Goal: Task Accomplishment & Management: Manage account settings

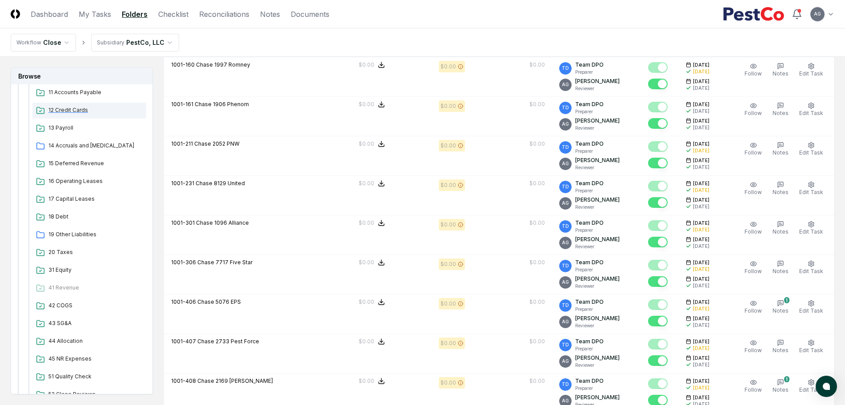
scroll to position [389, 0]
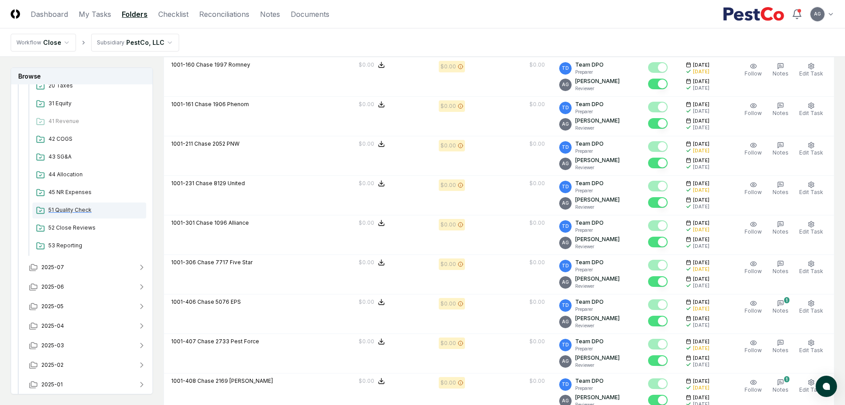
click at [78, 211] on span "51 Quality Check" at bounding box center [95, 210] width 94 height 8
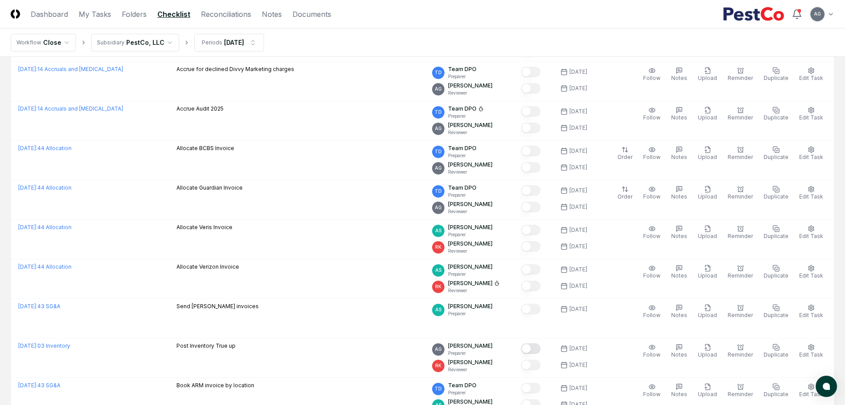
scroll to position [500, 0]
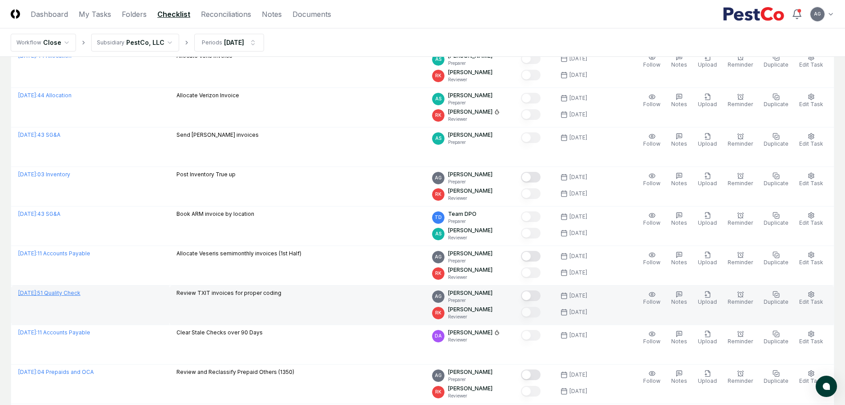
click at [80, 292] on link "September 2025 : 51 Quality Check" at bounding box center [49, 293] width 62 height 7
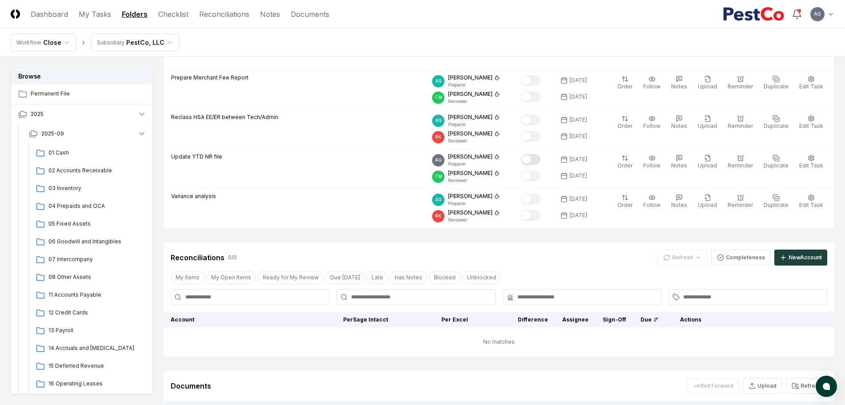
scroll to position [710, 0]
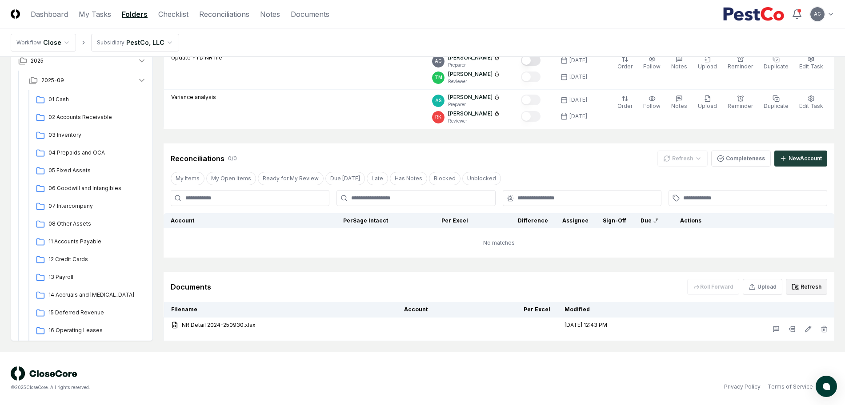
click at [807, 289] on button "Refresh" at bounding box center [806, 287] width 41 height 16
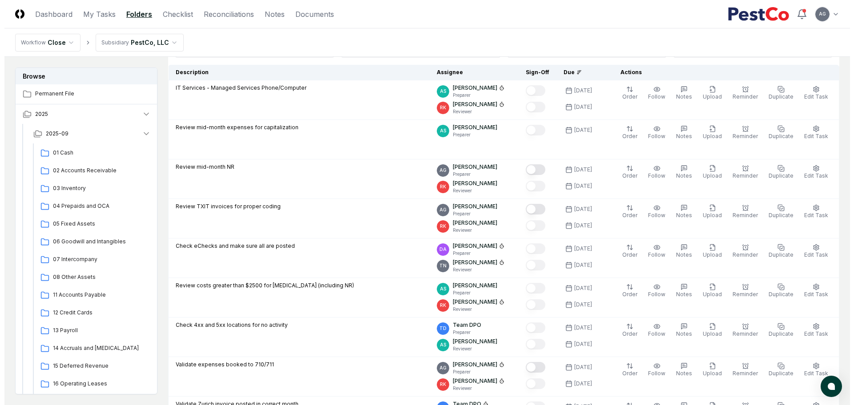
scroll to position [67, 0]
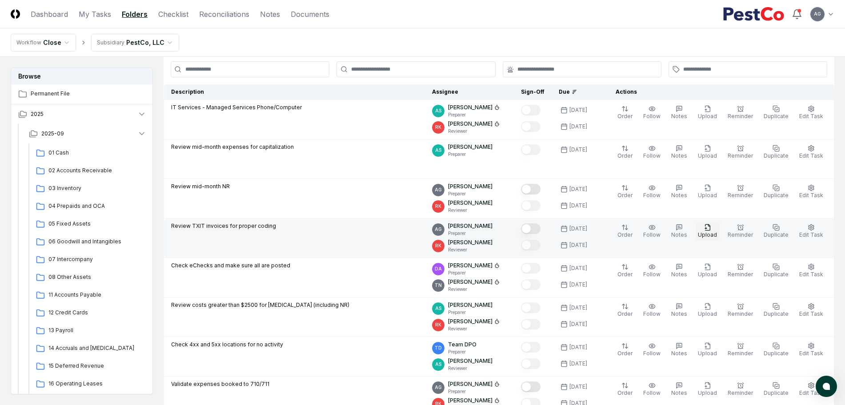
click at [711, 231] on icon "button" at bounding box center [707, 227] width 7 height 7
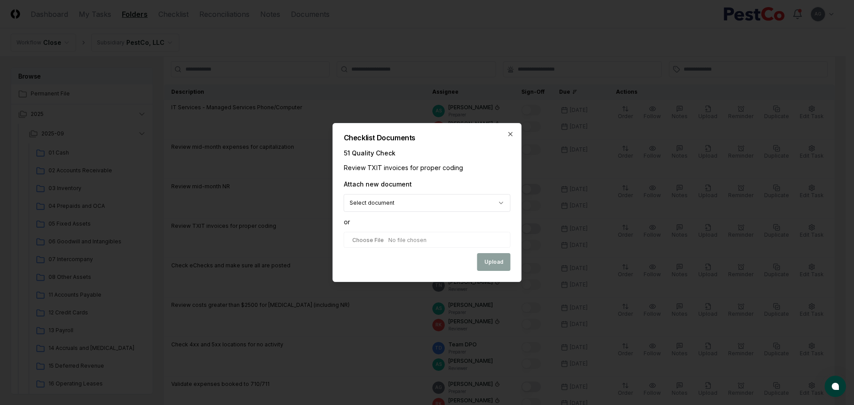
select select "**********"
click at [488, 265] on button "Upload" at bounding box center [493, 263] width 33 height 18
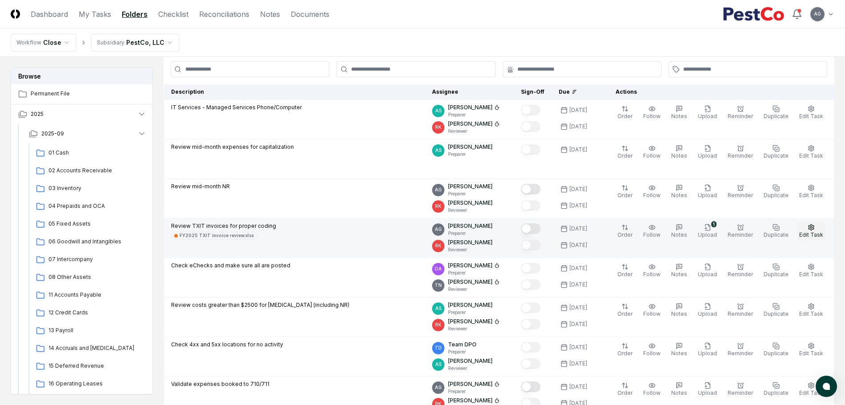
click at [810, 232] on span "Edit Task" at bounding box center [811, 235] width 24 height 7
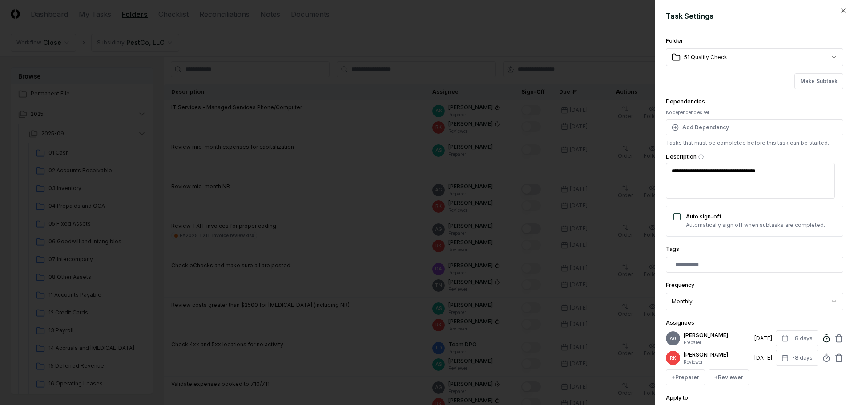
click at [822, 341] on icon at bounding box center [826, 338] width 9 height 9
type textarea "*"
type input "*****"
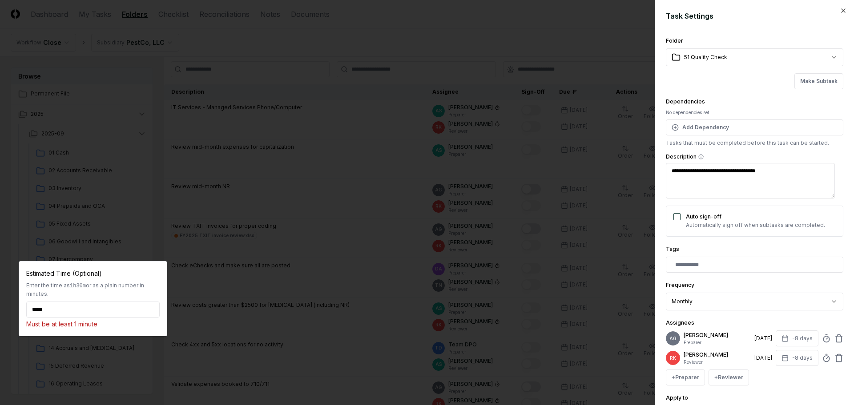
click at [325, 42] on div at bounding box center [427, 202] width 854 height 405
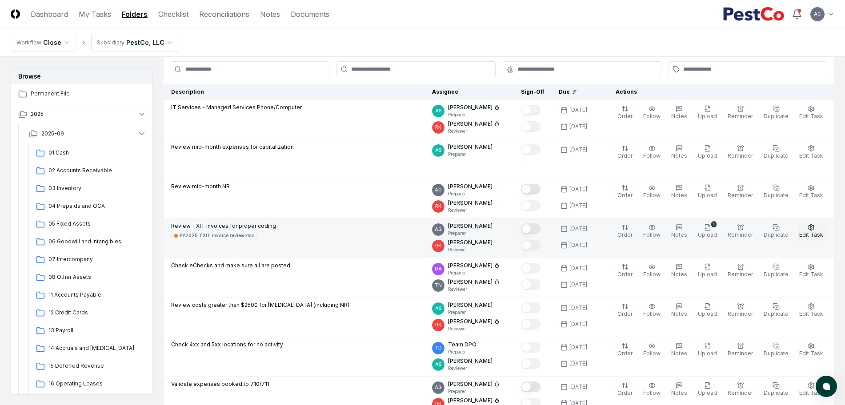
click at [815, 231] on button "Edit Task" at bounding box center [812, 231] width 28 height 19
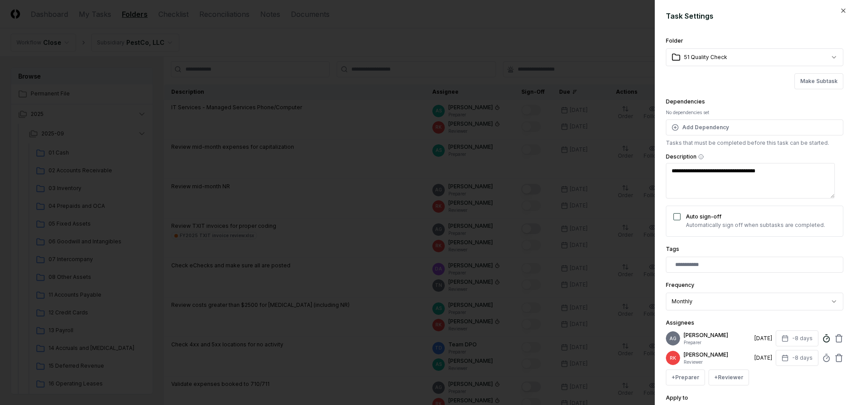
click at [826, 340] on line at bounding box center [826, 338] width 1 height 1
type textarea "*"
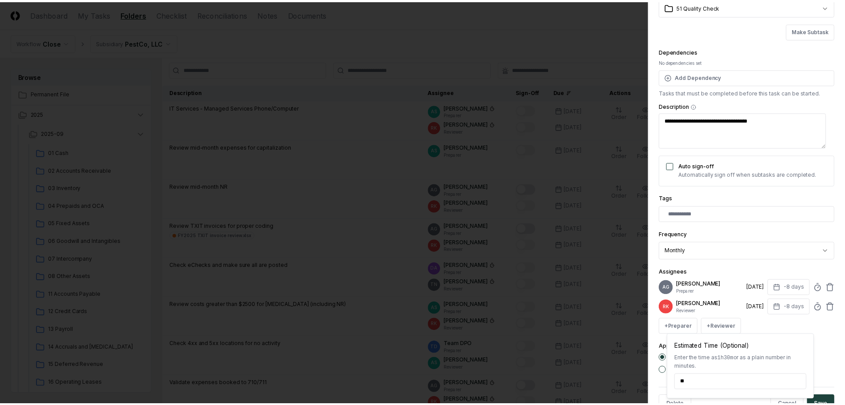
scroll to position [84, 0]
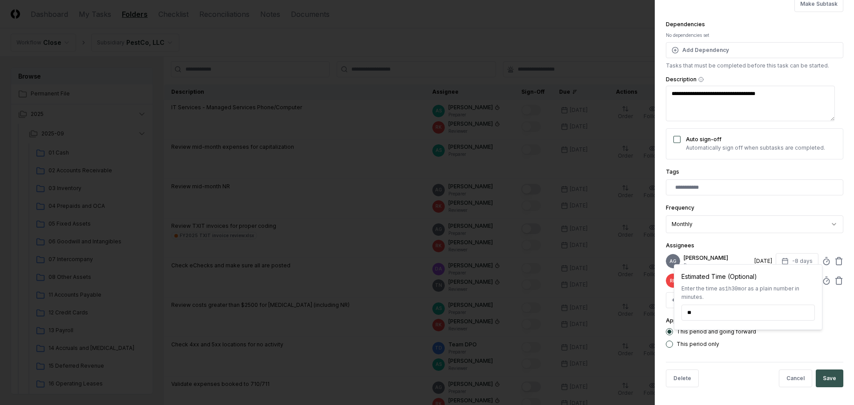
type input "*****"
click at [821, 370] on button "Save" at bounding box center [829, 379] width 28 height 18
type textarea "*"
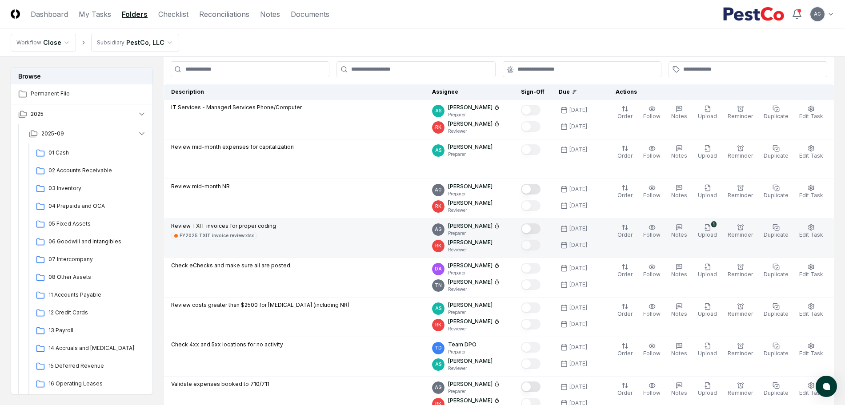
click at [541, 228] on button "Mark complete" at bounding box center [531, 229] width 20 height 11
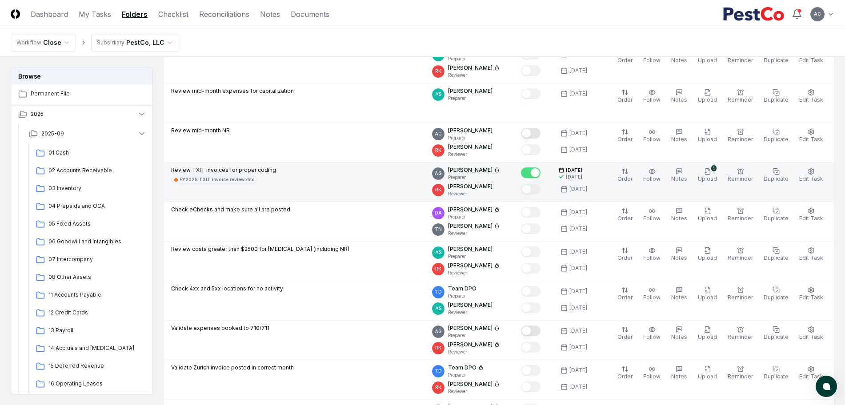
scroll to position [123, 0]
click at [100, 15] on link "My Tasks" at bounding box center [95, 14] width 32 height 11
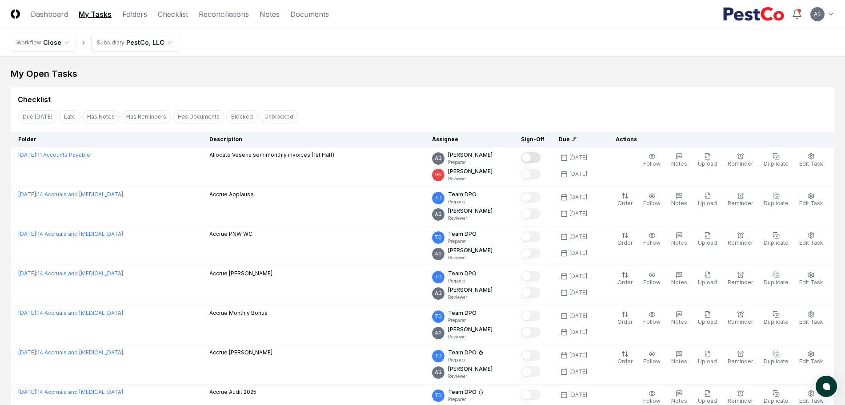
click at [371, 86] on div "My Open Tasks Cancel Reassign Checklist Due Today Late Has Notes Has Reminders …" at bounding box center [423, 317] width 824 height 498
click at [418, 80] on div "My Open Tasks Cancel Reassign Checklist Due Today Late Has Notes Has Reminders …" at bounding box center [423, 317] width 824 height 498
click at [473, 62] on main "My Open Tasks Cancel Reassign Checklist Due Today Late Has Notes Has Reminders …" at bounding box center [422, 317] width 845 height 520
click at [341, 81] on div "My Open Tasks Cancel Reassign Checklist Due Today Late Has Notes Has Reminders …" at bounding box center [423, 317] width 824 height 498
click at [413, 106] on div "Checklist Due Today Late Has Notes Has Reminders Has Documents Blocked Unblocke…" at bounding box center [423, 275] width 824 height 377
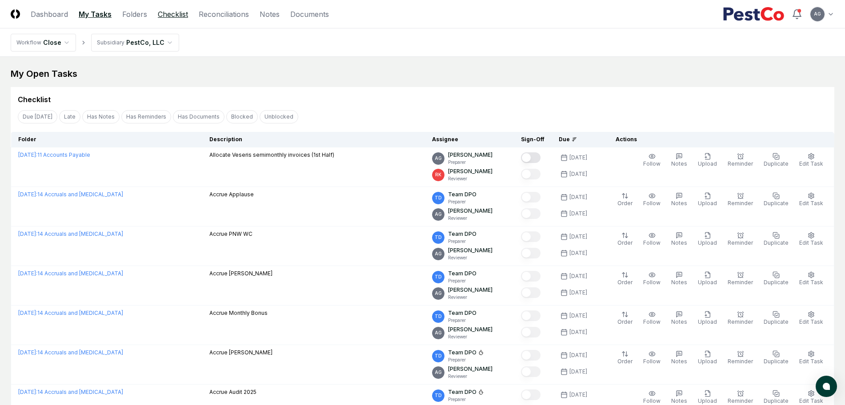
click at [170, 19] on link "Checklist" at bounding box center [173, 14] width 30 height 11
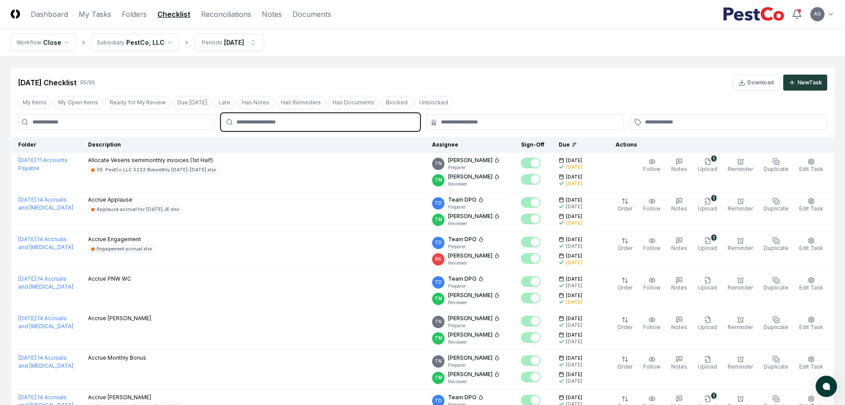
click at [354, 120] on input "text" at bounding box center [325, 122] width 177 height 8
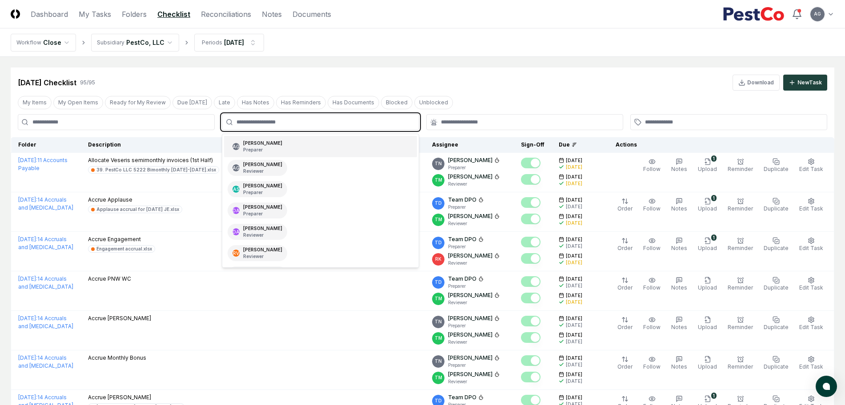
click at [342, 145] on div "AG Angelique Cotez Garcia Preparer" at bounding box center [320, 146] width 193 height 21
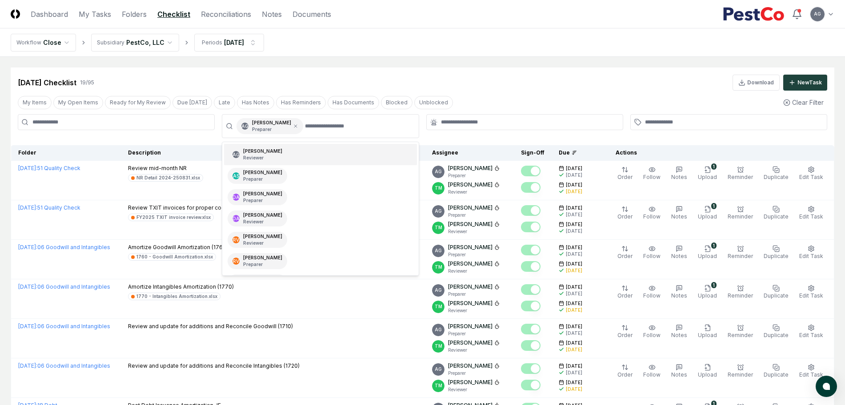
click at [490, 44] on nav "Workflow Close Subsidiary PestCo, LLC Periods Aug 2025" at bounding box center [422, 42] width 845 height 28
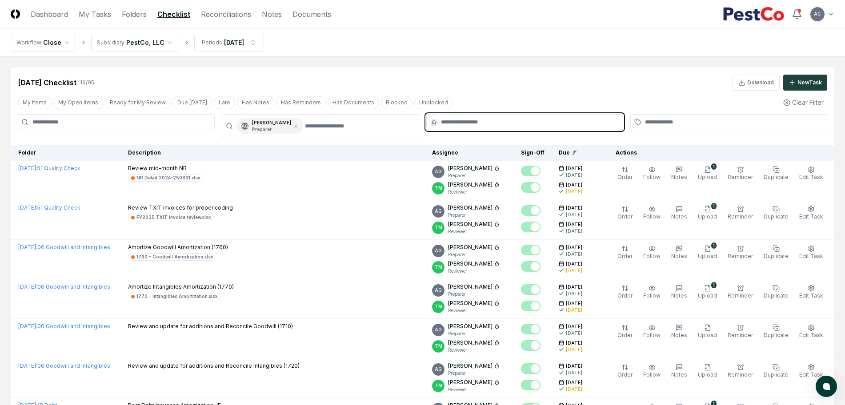
click at [477, 121] on input "text" at bounding box center [529, 122] width 177 height 8
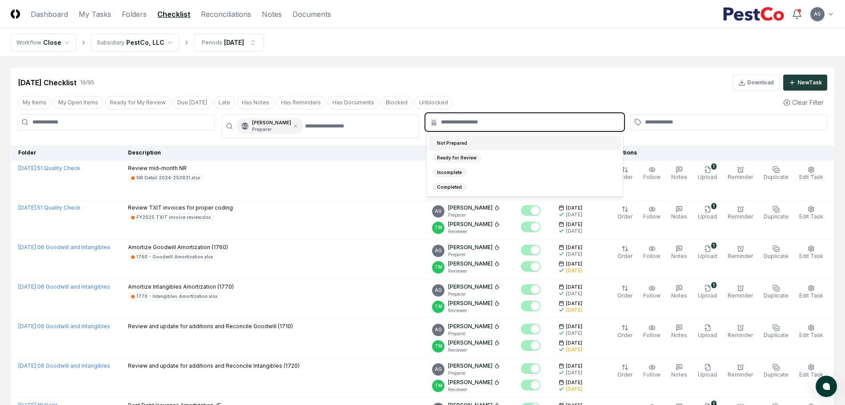
click at [490, 143] on div "Not Prepared" at bounding box center [525, 143] width 193 height 15
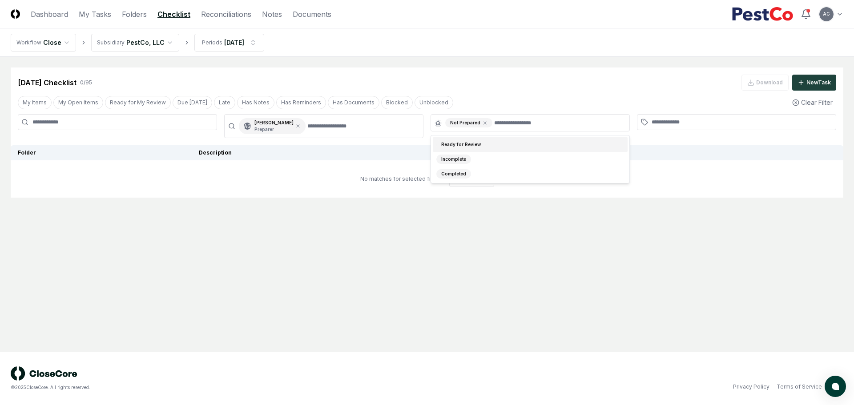
click at [487, 69] on div "Aug 2025 Checklist 0 / 95 Download New Task" at bounding box center [427, 79] width 832 height 23
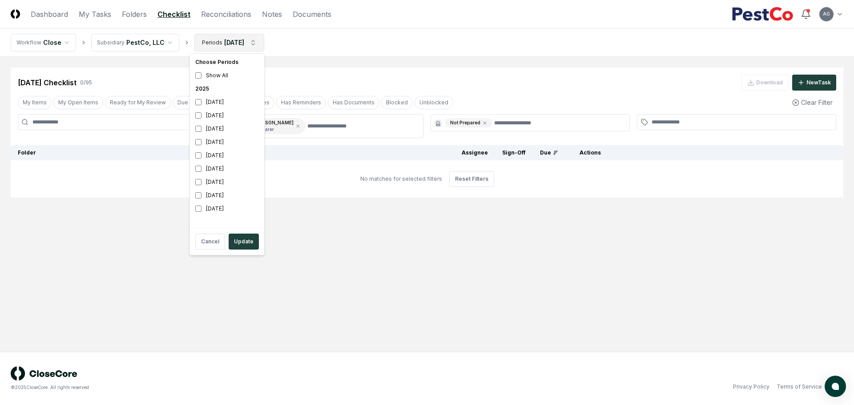
click at [241, 44] on html "CloseCore Dashboard My Tasks Folders Checklist Reconciliations Notes Documents …" at bounding box center [427, 202] width 854 height 405
click at [218, 108] on div "September 2025" at bounding box center [227, 102] width 71 height 13
click at [216, 114] on div "[DATE]" at bounding box center [227, 115] width 71 height 13
click at [242, 242] on button "Update" at bounding box center [244, 242] width 30 height 16
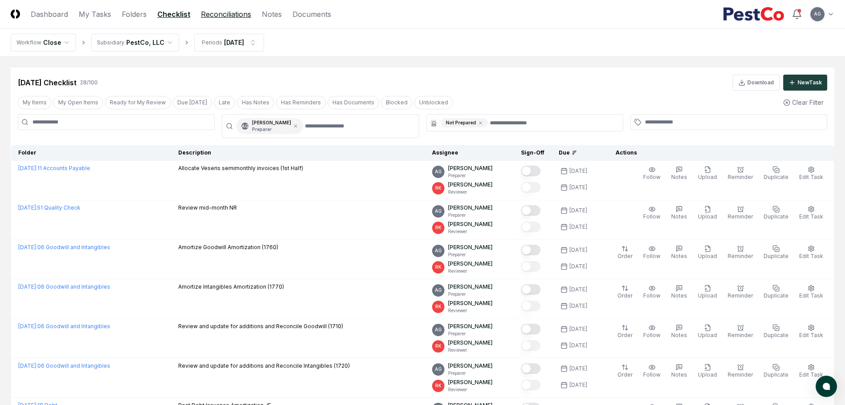
click at [222, 14] on link "Reconciliations" at bounding box center [226, 14] width 50 height 11
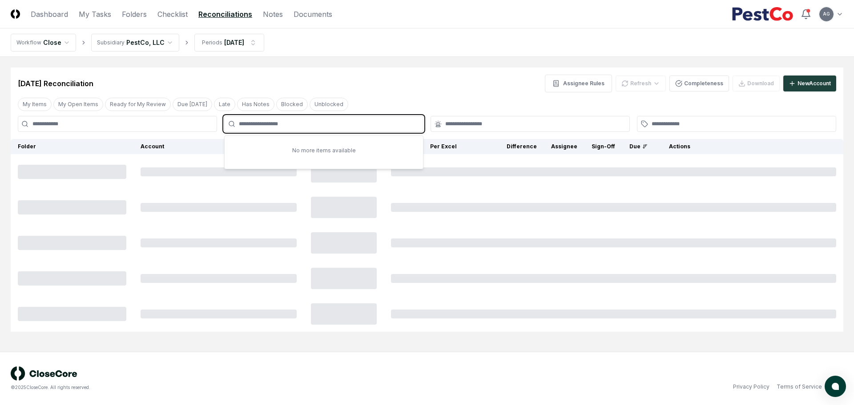
click at [306, 125] on input "text" at bounding box center [328, 124] width 179 height 8
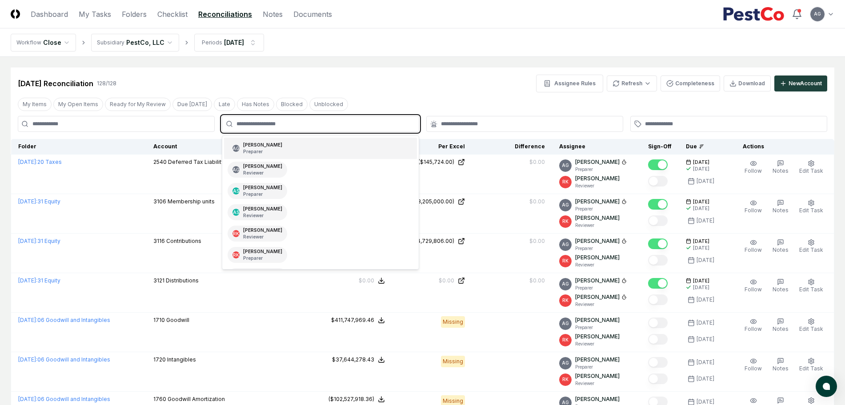
click at [316, 150] on div "AG Angelique Cotez Garcia Preparer" at bounding box center [320, 148] width 193 height 21
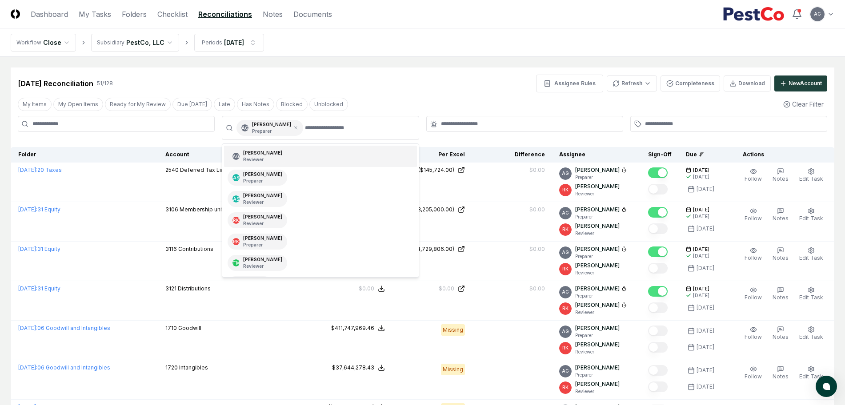
click at [437, 80] on div "Sep 2025 Reconciliation 51 / 128 Assignee Rules Refresh Completeness Download N…" at bounding box center [423, 84] width 810 height 18
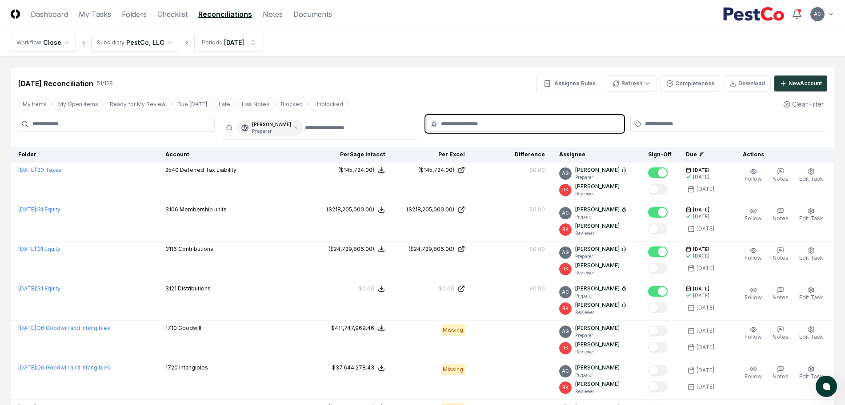
click at [450, 123] on input "text" at bounding box center [529, 124] width 177 height 8
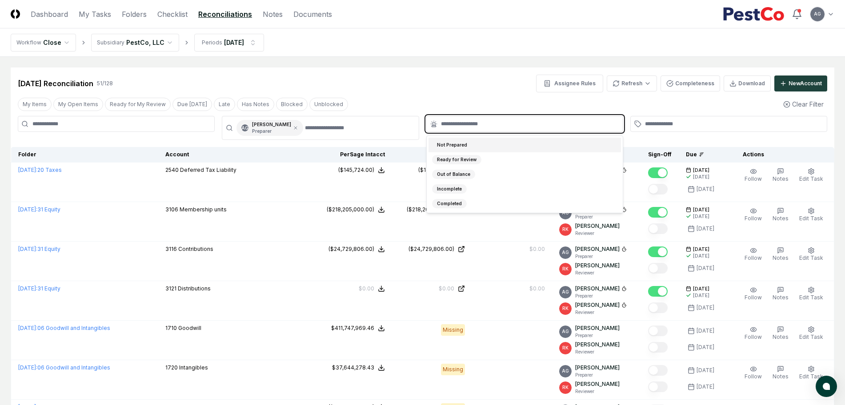
click at [462, 143] on div "Not Prepared" at bounding box center [452, 144] width 40 height 9
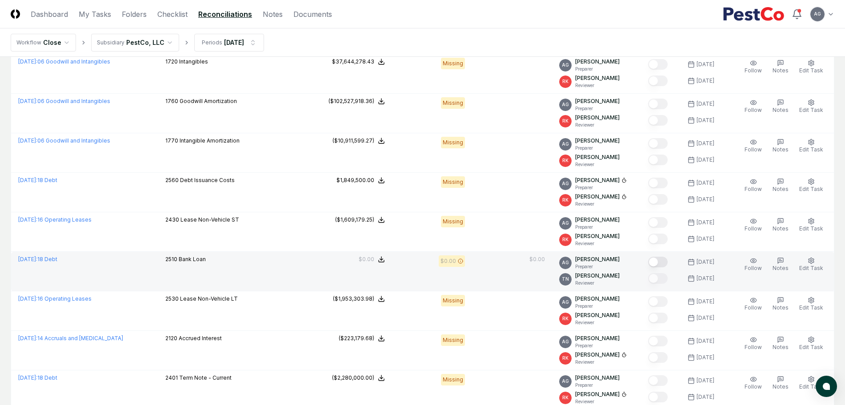
scroll to position [167, 0]
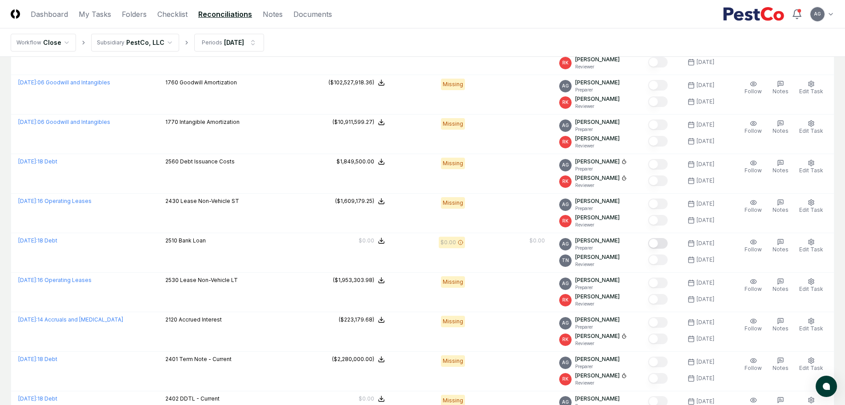
click at [495, 31] on nav "Workflow Close Subsidiary PestCo, LLC Periods Sep 2025" at bounding box center [422, 42] width 845 height 28
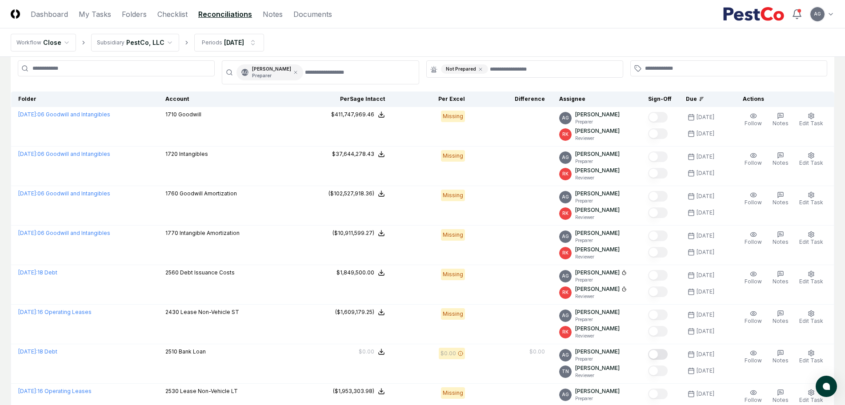
scroll to position [0, 0]
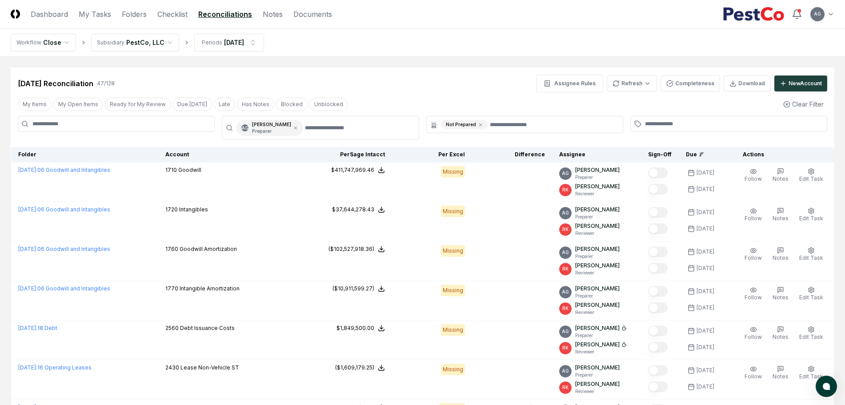
click at [373, 73] on div "Sep 2025 Reconciliation 47 / 128 Assignee Rules Refresh Completeness Download N…" at bounding box center [423, 80] width 824 height 25
click at [298, 129] on icon at bounding box center [295, 127] width 5 height 5
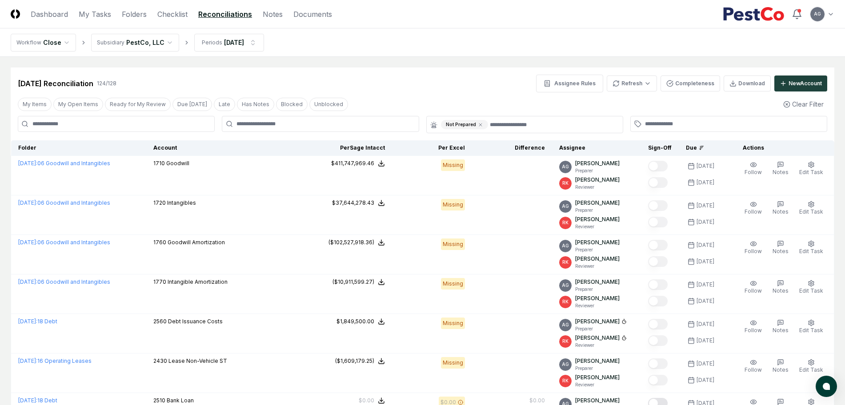
click at [368, 76] on div "Sep 2025 Reconciliation 124 / 128 Assignee Rules Refresh Completeness Download …" at bounding box center [423, 84] width 810 height 18
click at [479, 76] on div "Sep 2025 Reconciliation 124 / 128 Assignee Rules Refresh Completeness Download …" at bounding box center [423, 84] width 810 height 18
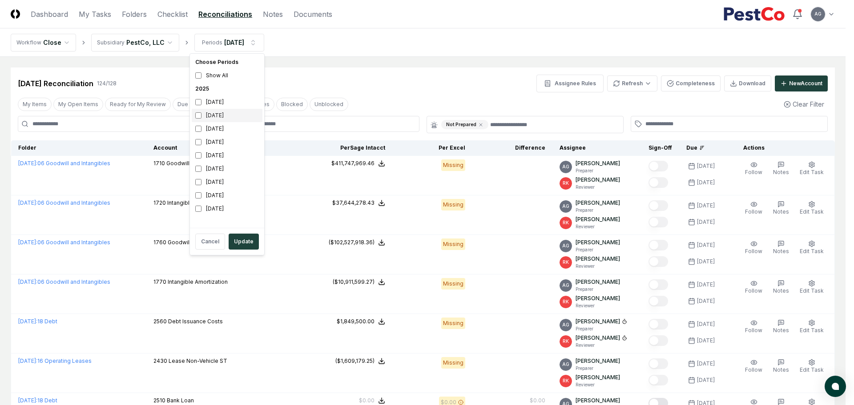
click at [211, 109] on div "[DATE]" at bounding box center [227, 115] width 71 height 13
click at [210, 105] on div "September 2025" at bounding box center [227, 102] width 71 height 13
click at [247, 241] on button "Update" at bounding box center [244, 242] width 30 height 16
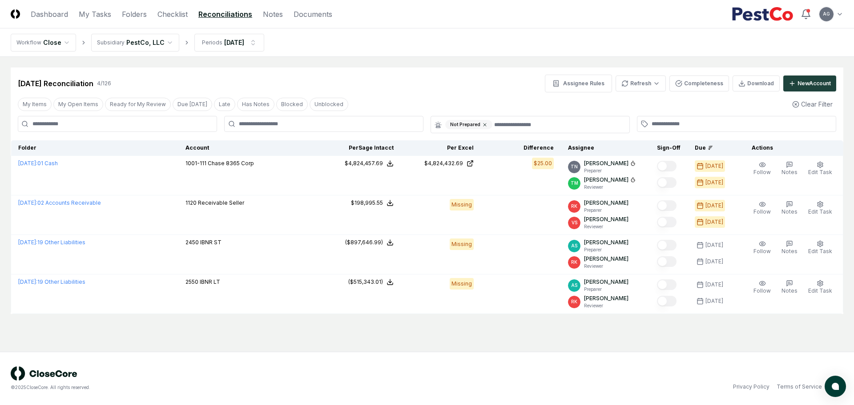
click at [483, 123] on icon at bounding box center [484, 124] width 5 height 5
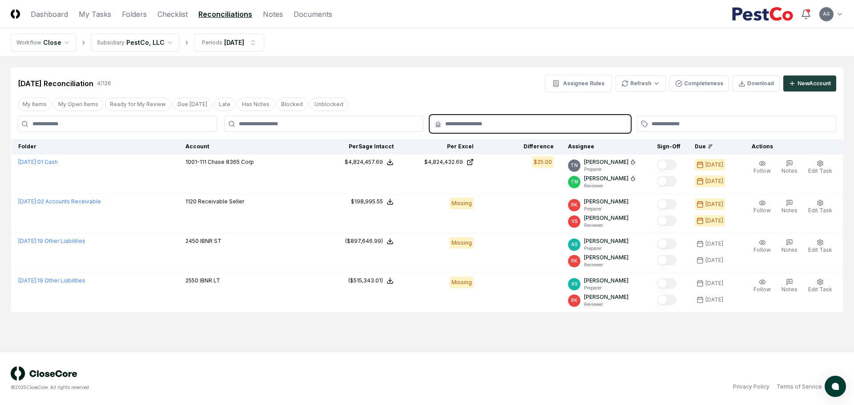
click at [483, 123] on input "text" at bounding box center [534, 124] width 179 height 8
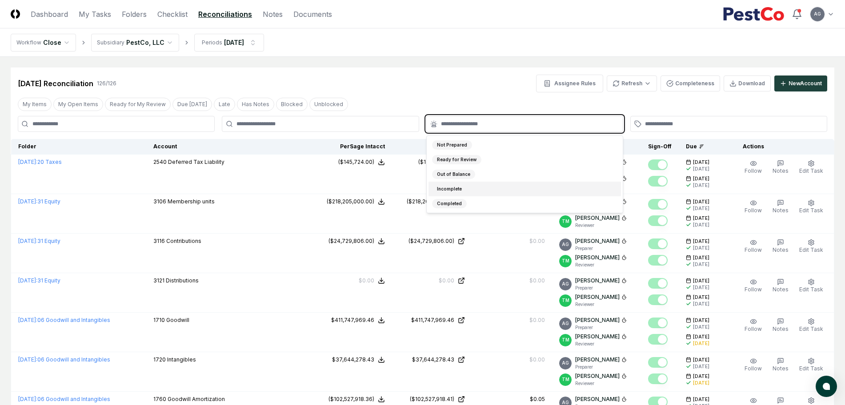
click at [477, 189] on div "Incomplete" at bounding box center [525, 189] width 193 height 15
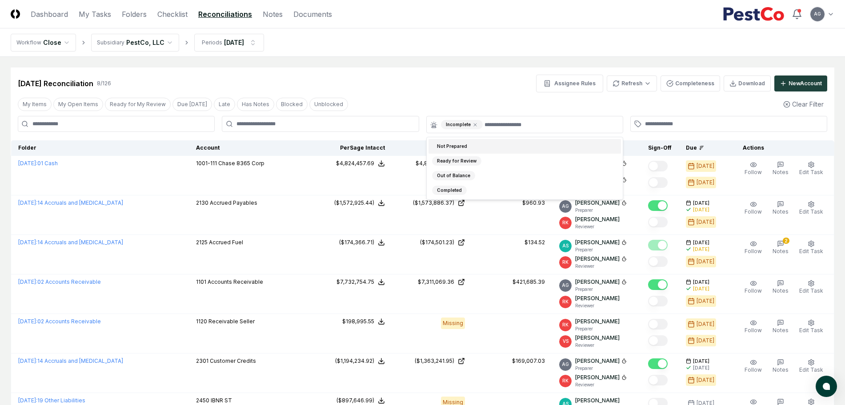
click at [431, 36] on nav "Workflow Close Subsidiary PestCo, LLC Periods Aug 2025" at bounding box center [422, 42] width 845 height 28
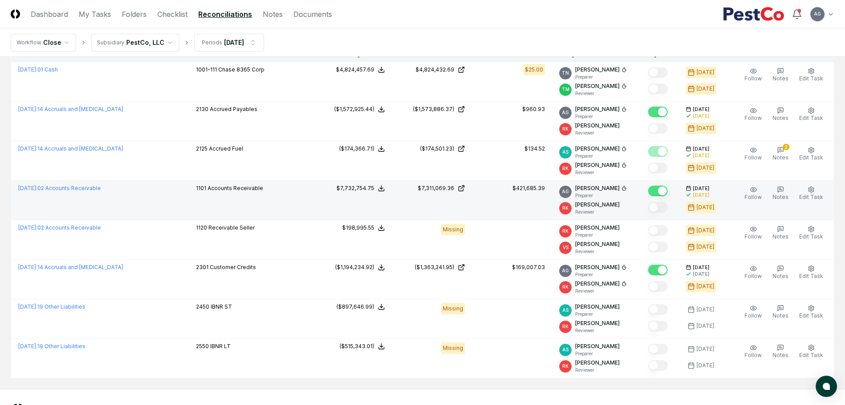
scroll to position [111, 0]
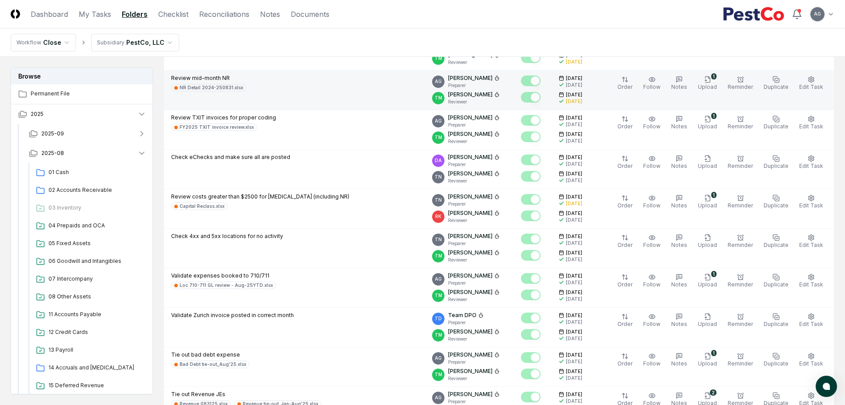
scroll to position [222, 0]
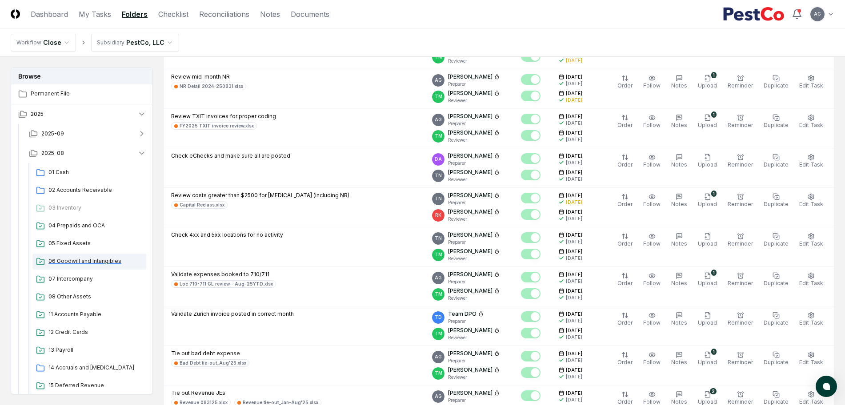
scroll to position [222, 0]
click at [75, 188] on span "02 Accounts Receivable" at bounding box center [95, 190] width 94 height 8
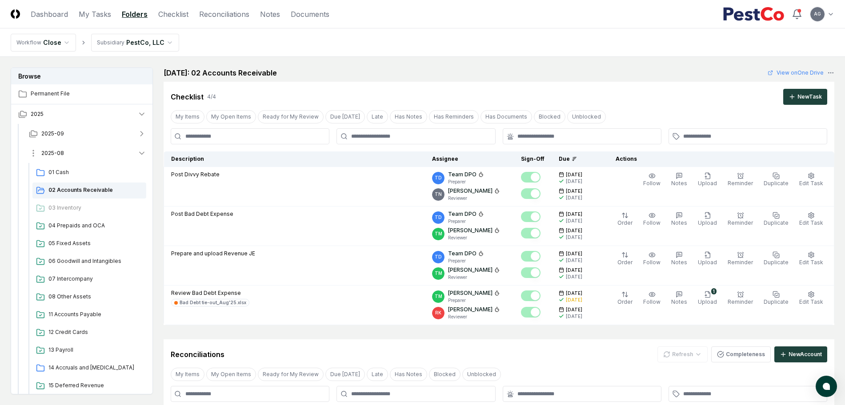
click at [94, 158] on button "2025-08" at bounding box center [88, 154] width 132 height 20
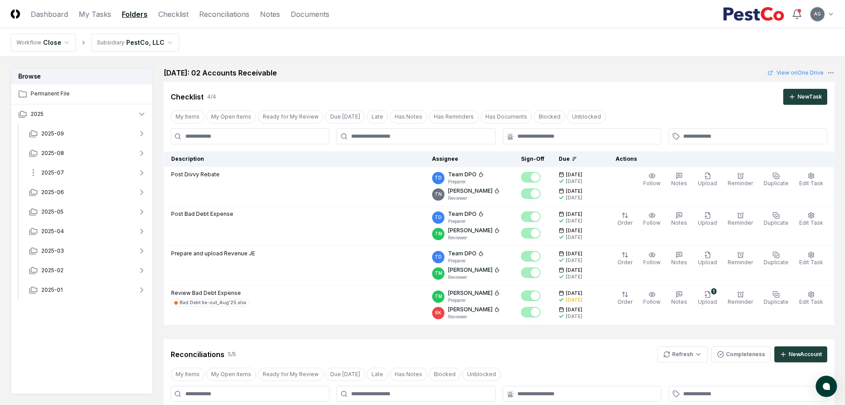
click at [83, 172] on button "2025-07" at bounding box center [88, 173] width 132 height 20
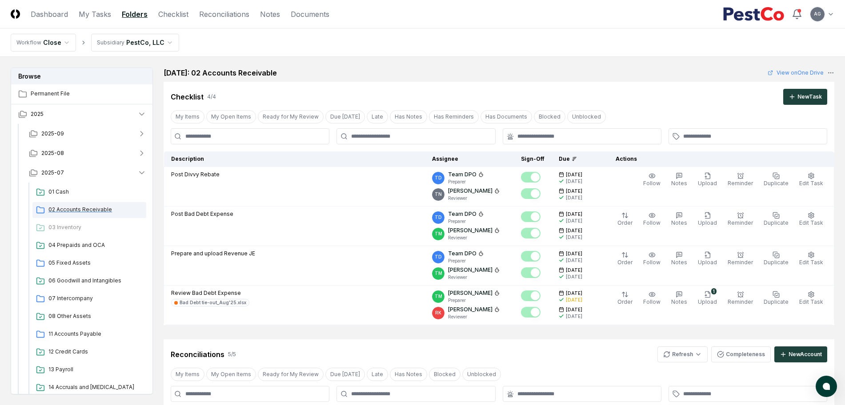
click at [76, 209] on span "02 Accounts Receivable" at bounding box center [95, 210] width 94 height 8
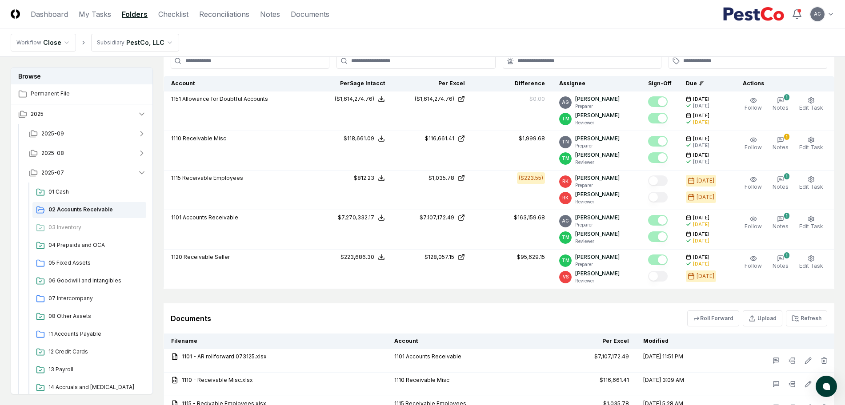
scroll to position [222, 0]
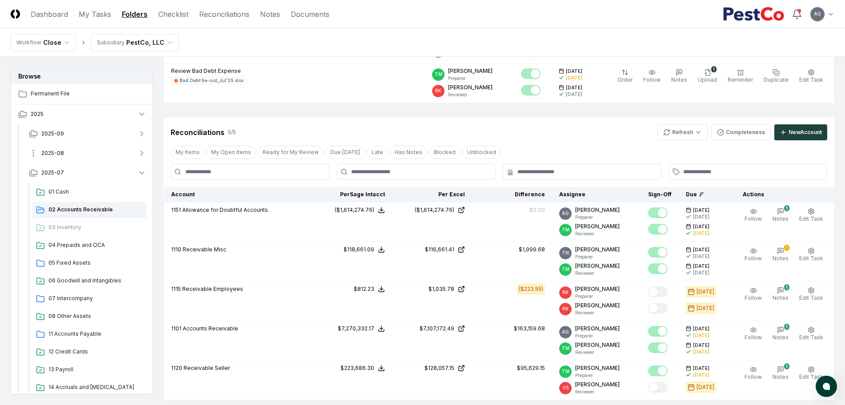
click at [72, 153] on button "2025-08" at bounding box center [88, 154] width 132 height 20
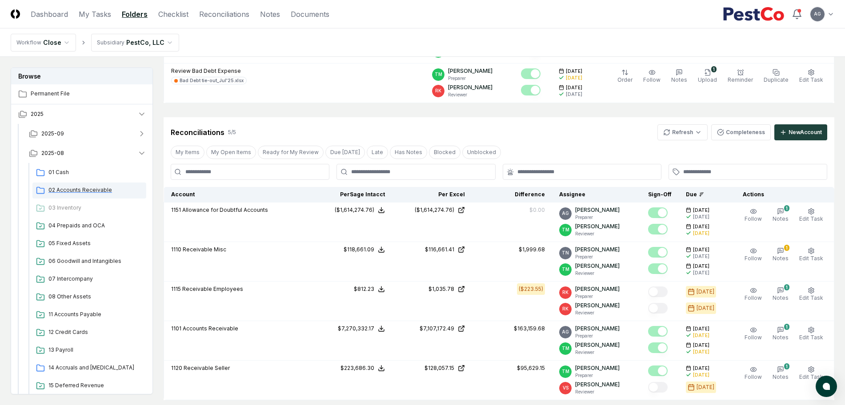
click at [73, 185] on div "02 Accounts Receivable" at bounding box center [89, 191] width 114 height 16
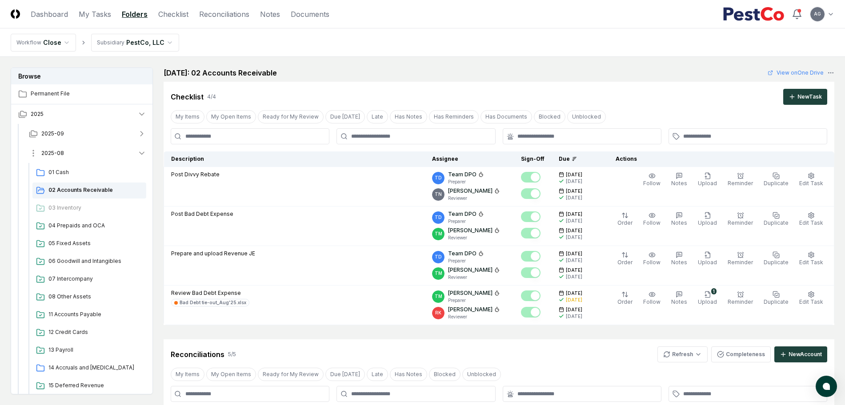
click at [61, 155] on span "2025-08" at bounding box center [52, 153] width 23 height 8
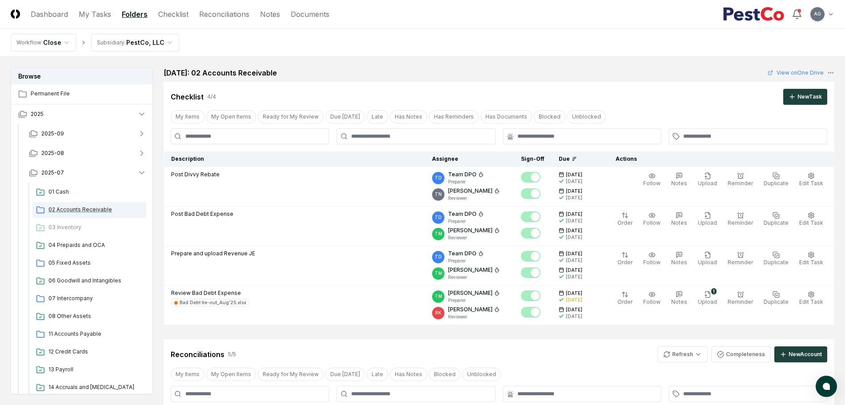
click at [74, 206] on span "02 Accounts Receivable" at bounding box center [95, 210] width 94 height 8
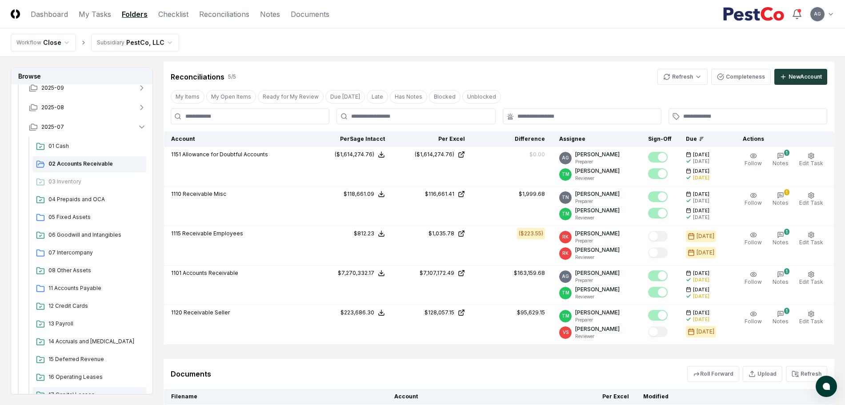
scroll to position [111, 0]
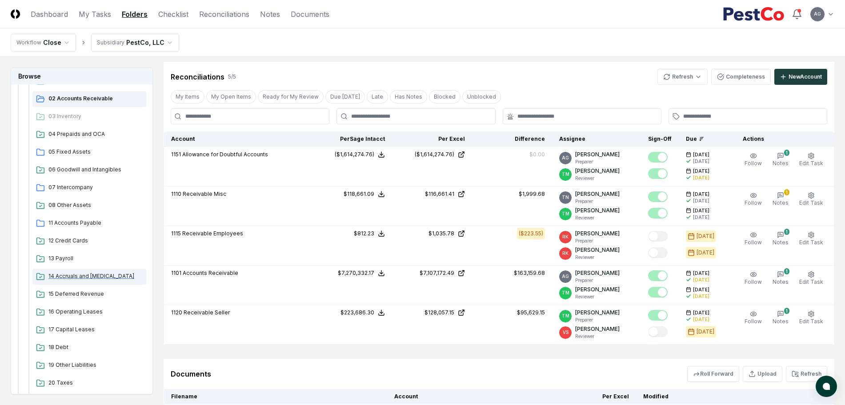
click at [84, 277] on span "14 Accruals and [MEDICAL_DATA]" at bounding box center [95, 277] width 94 height 8
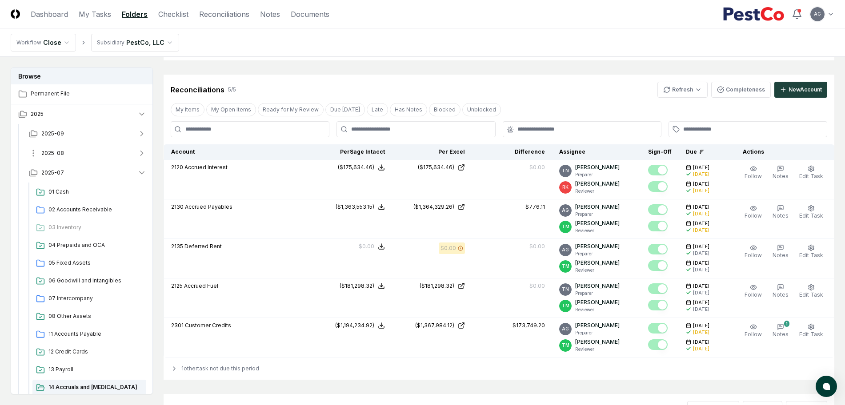
click at [74, 148] on button "2025-08" at bounding box center [88, 154] width 132 height 20
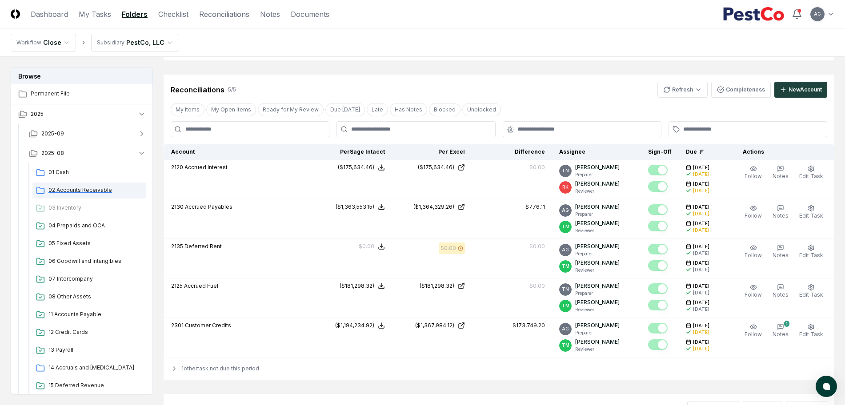
click at [82, 192] on span "02 Accounts Receivable" at bounding box center [95, 190] width 94 height 8
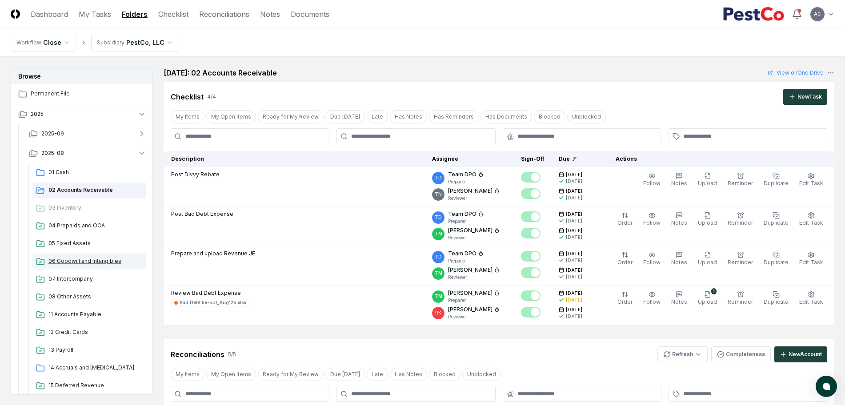
click at [84, 258] on span "06 Goodwill and Intangibles" at bounding box center [95, 261] width 94 height 8
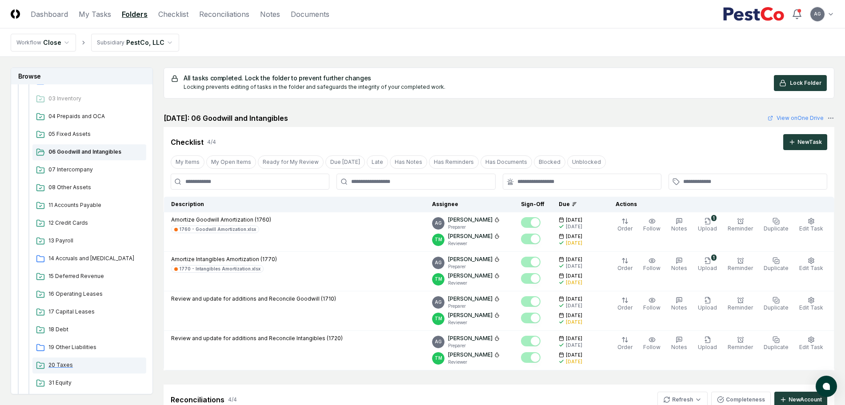
scroll to position [111, 0]
click at [60, 328] on span "18 Debt" at bounding box center [95, 328] width 94 height 8
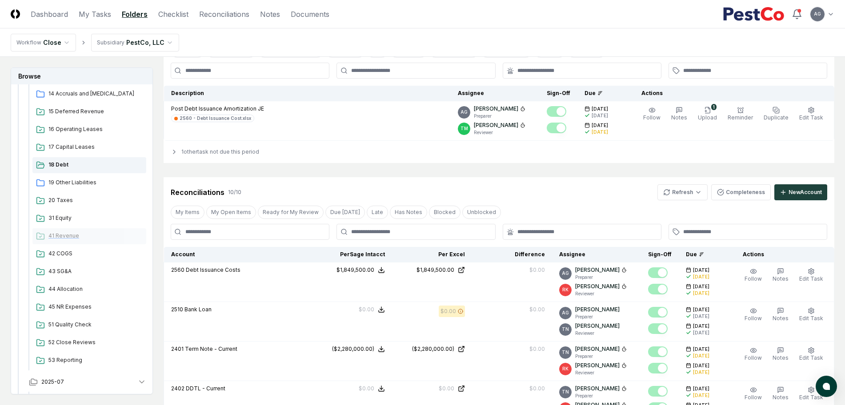
scroll to position [389, 0]
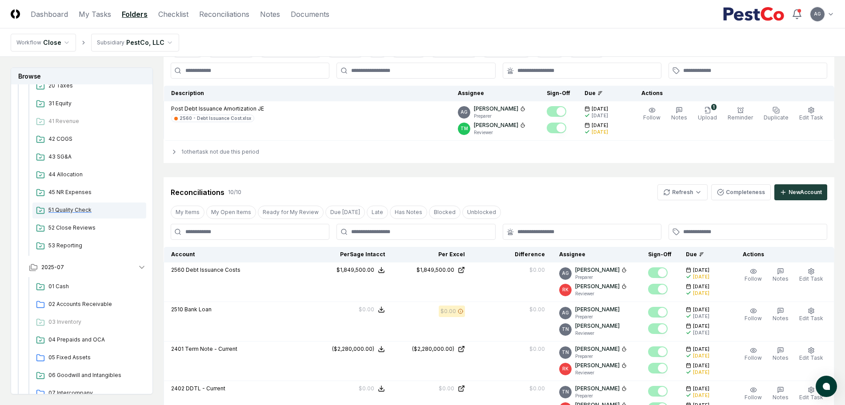
click at [72, 211] on span "51 Quality Check" at bounding box center [95, 210] width 94 height 8
